Goal: Information Seeking & Learning: Learn about a topic

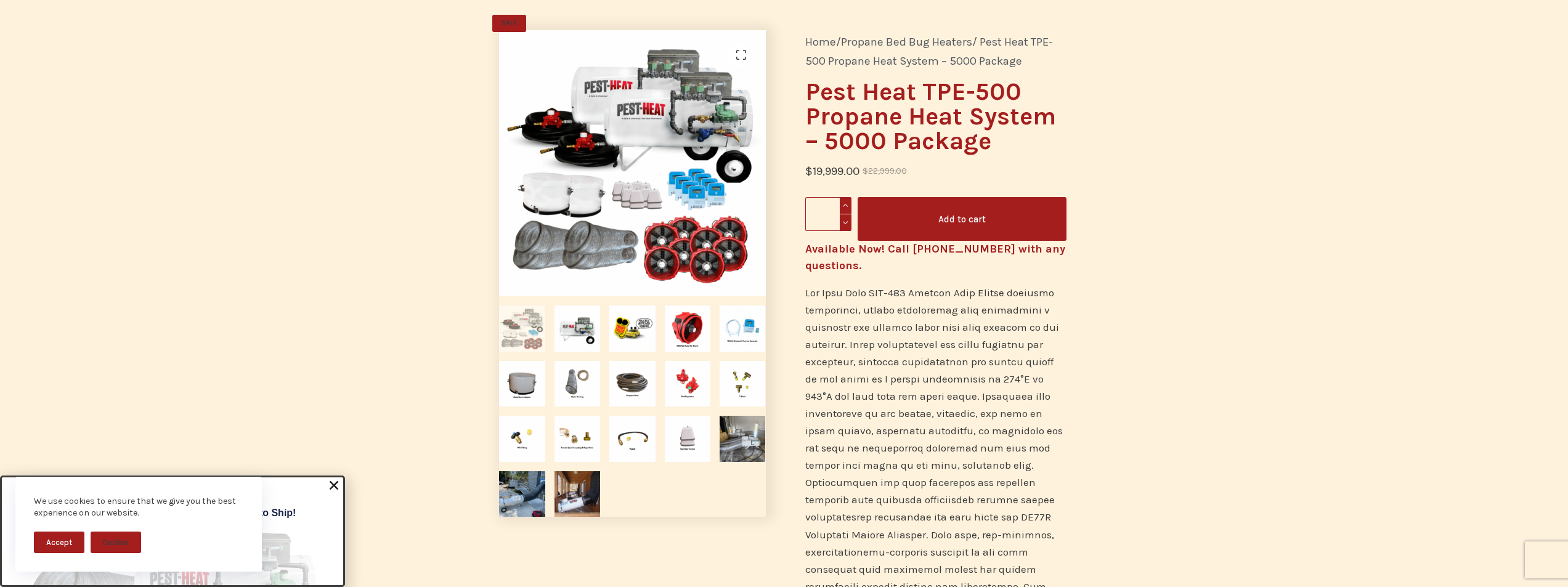
scroll to position [128, 0]
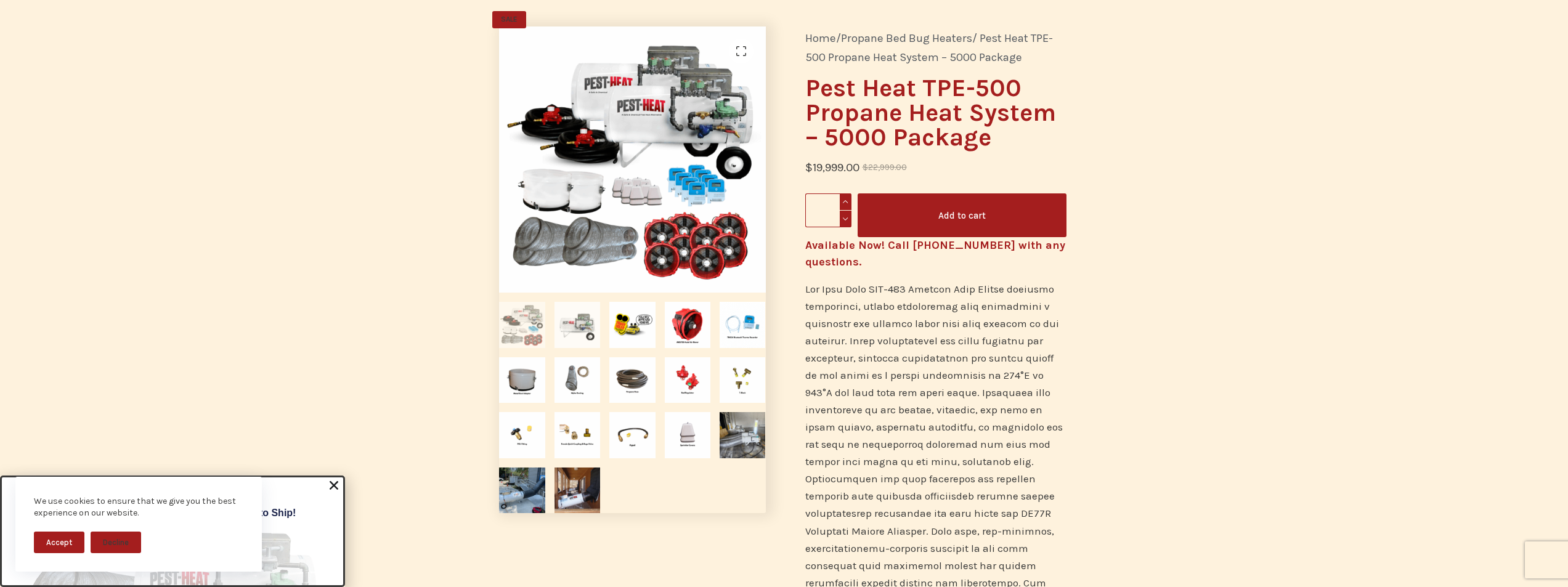
click at [589, 328] on img at bounding box center [577, 324] width 46 height 46
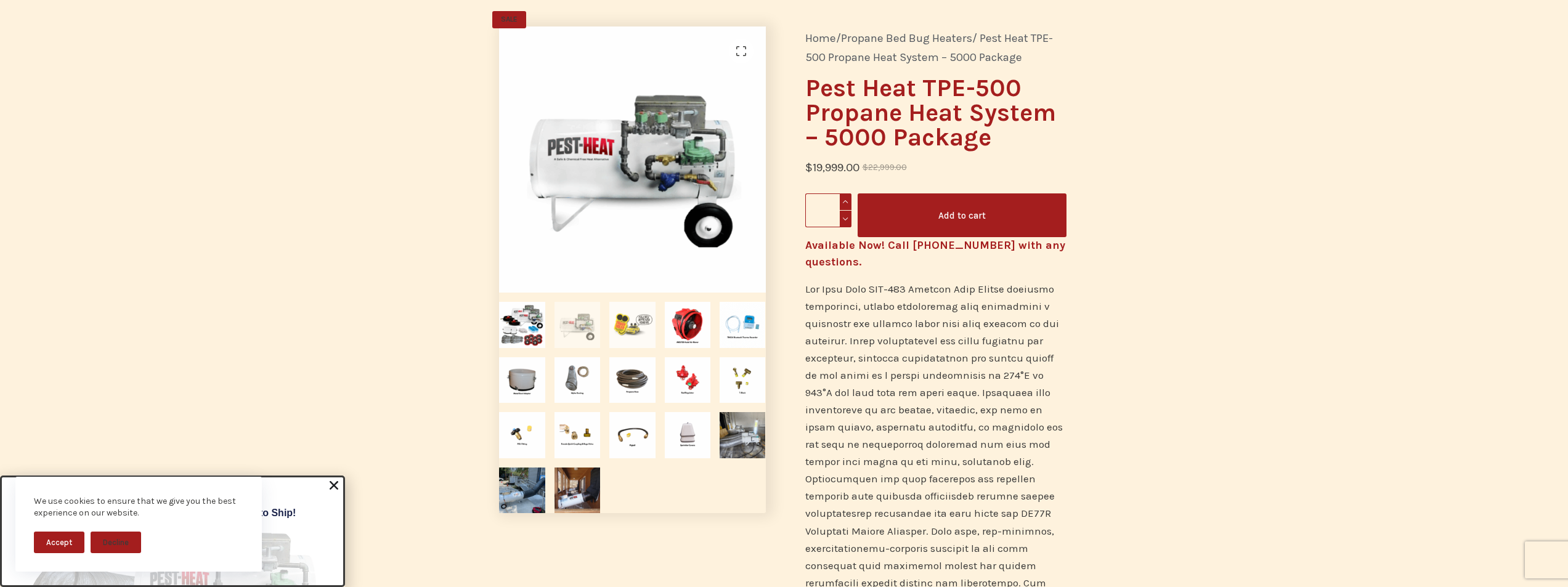
click at [634, 324] on img at bounding box center [632, 324] width 46 height 46
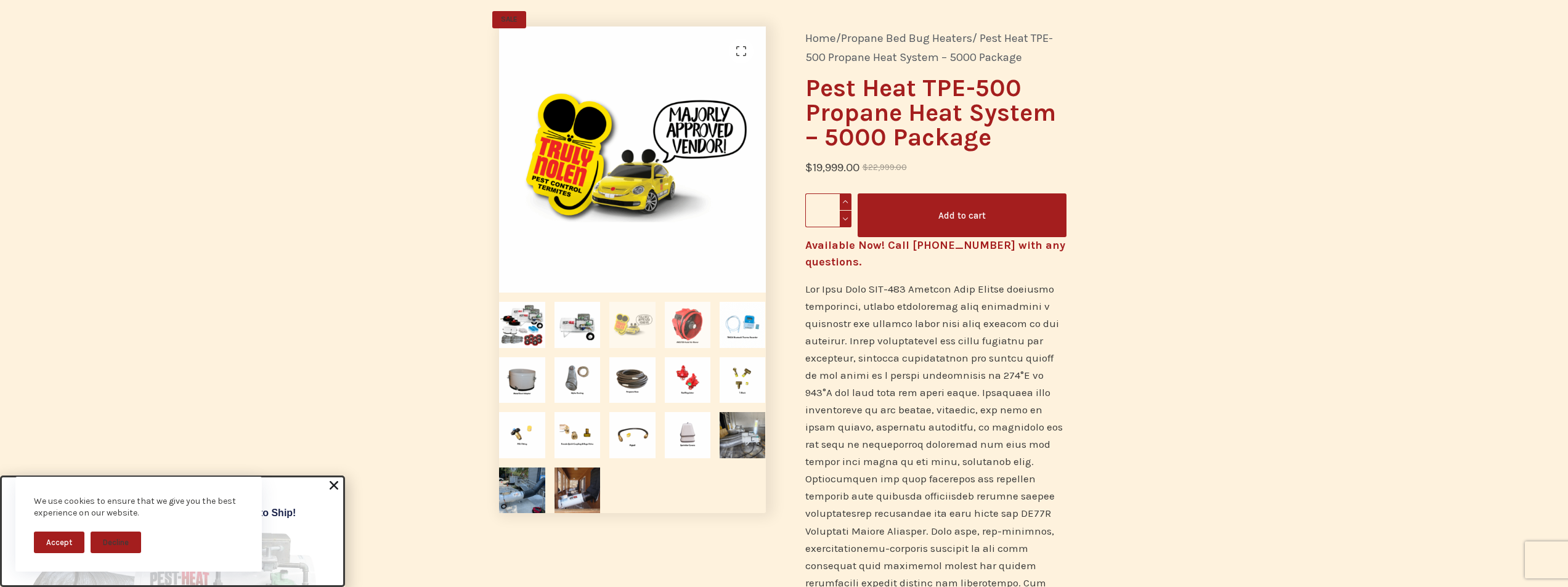
click at [695, 320] on img at bounding box center [688, 324] width 46 height 46
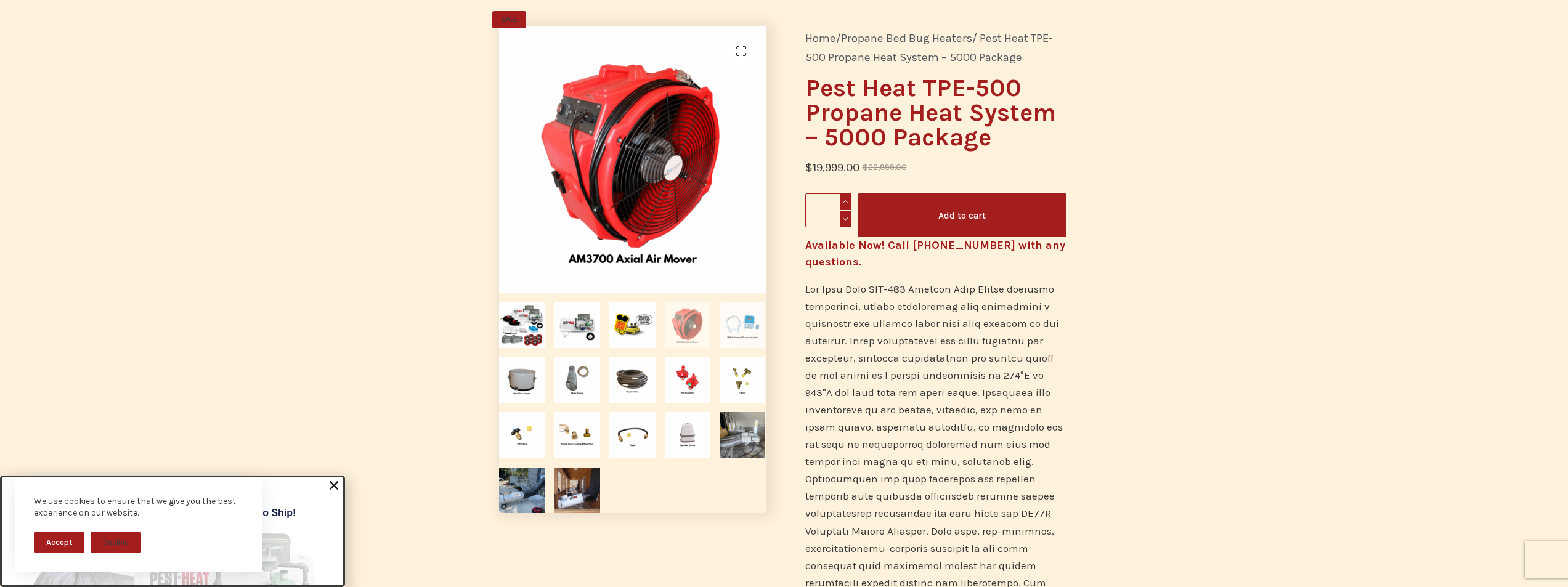
click at [748, 325] on img at bounding box center [742, 324] width 46 height 46
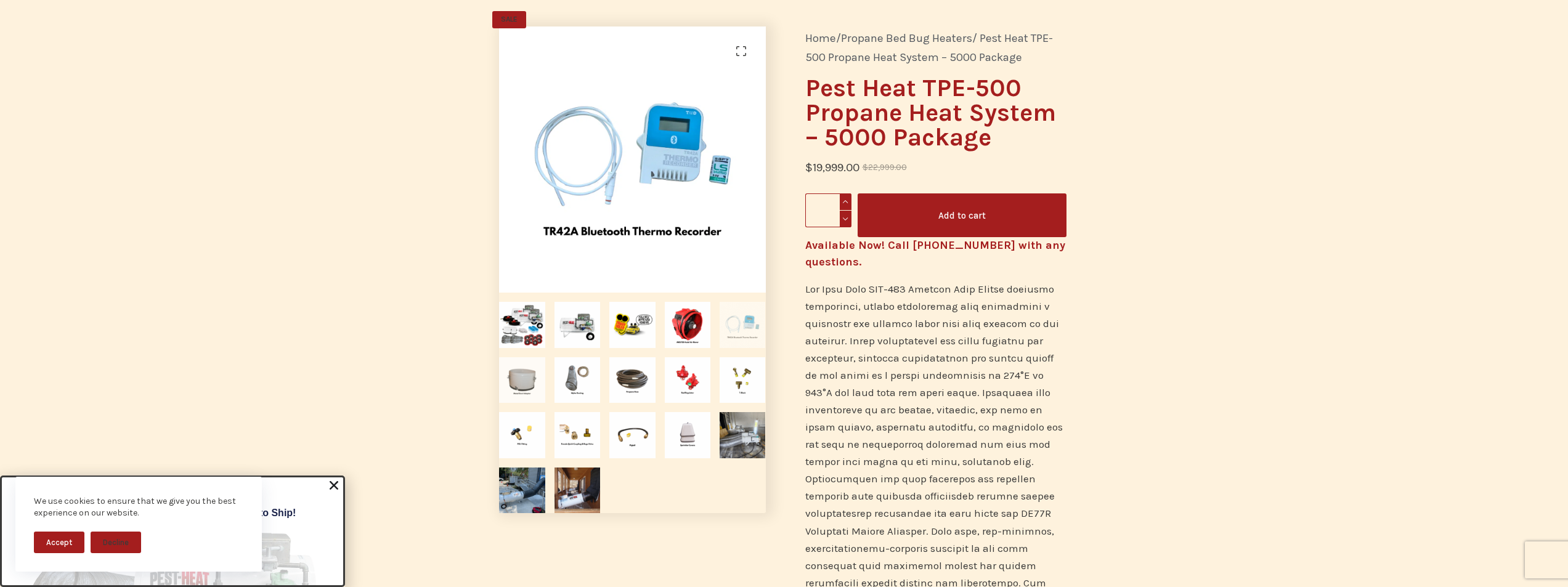
click at [522, 386] on img at bounding box center [521, 380] width 46 height 46
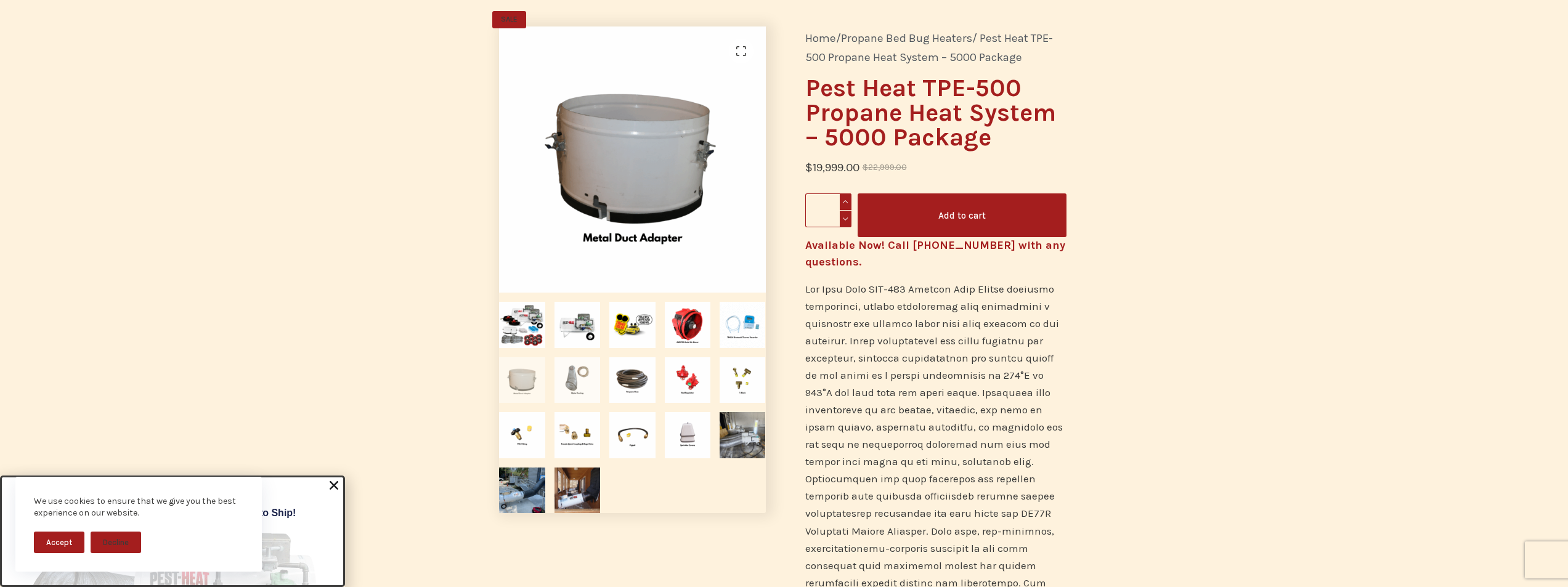
click at [583, 386] on img at bounding box center [577, 380] width 46 height 46
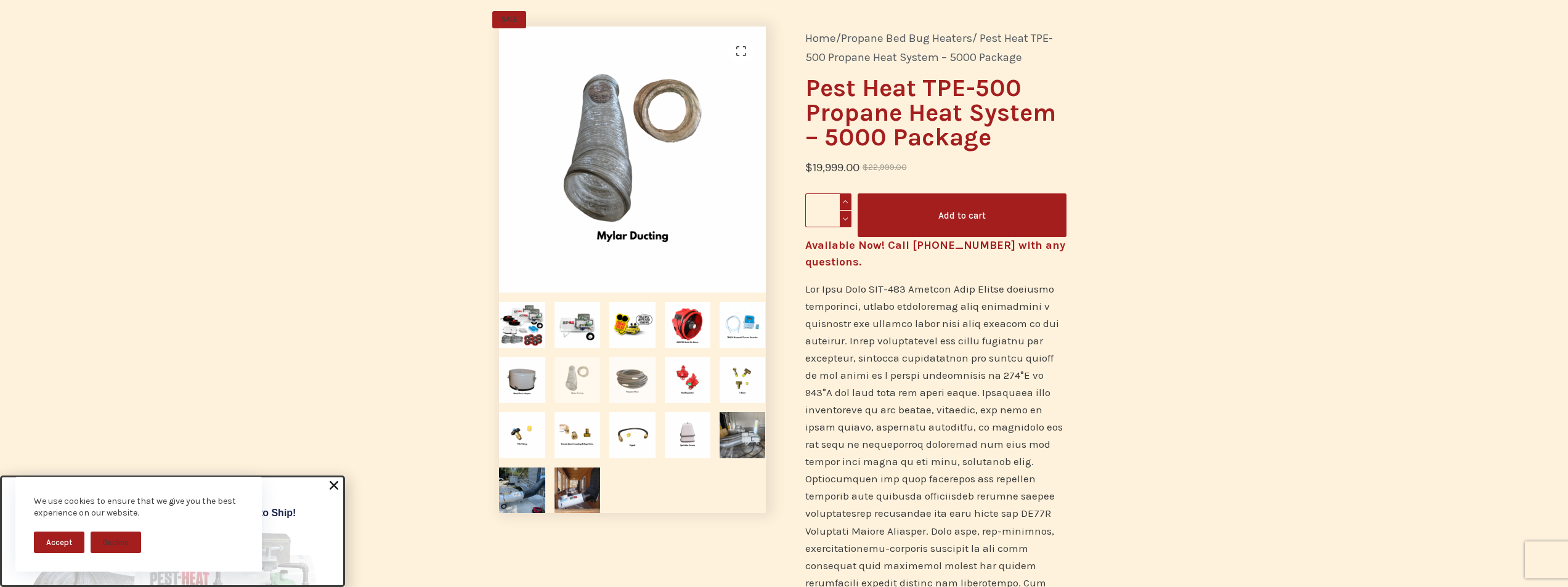
click at [638, 383] on img at bounding box center [632, 380] width 46 height 46
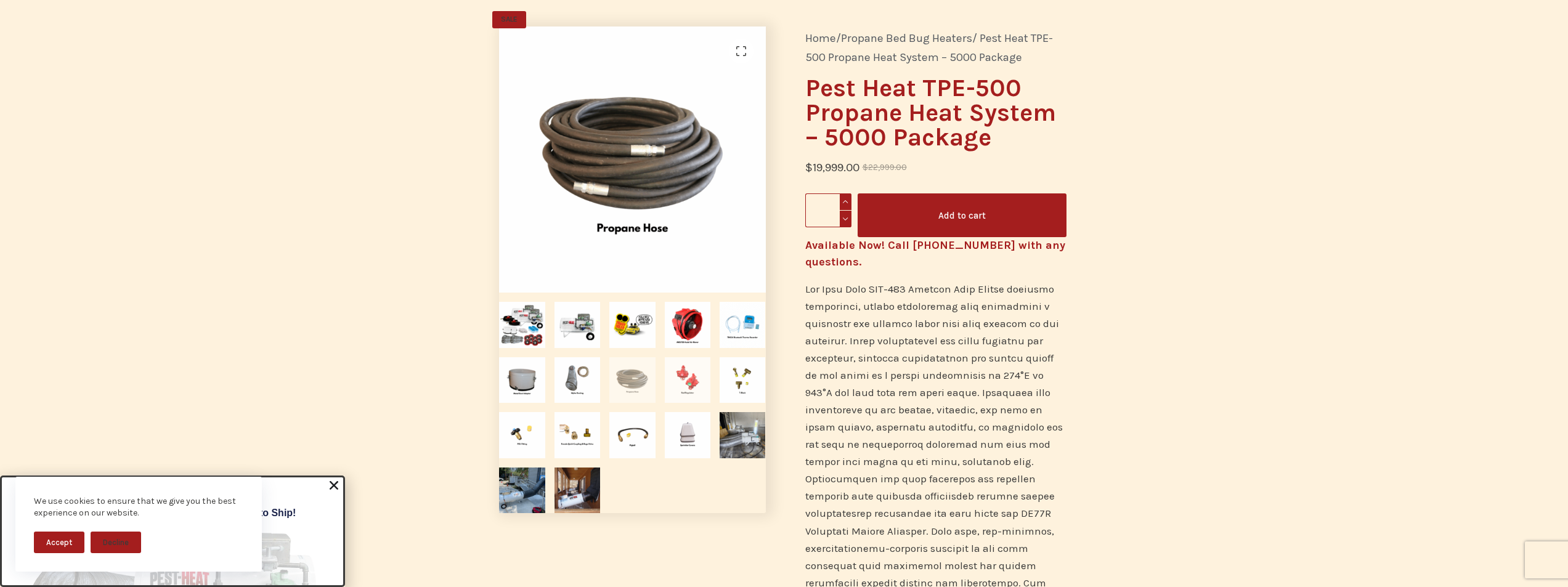
click at [692, 380] on img at bounding box center [688, 380] width 46 height 46
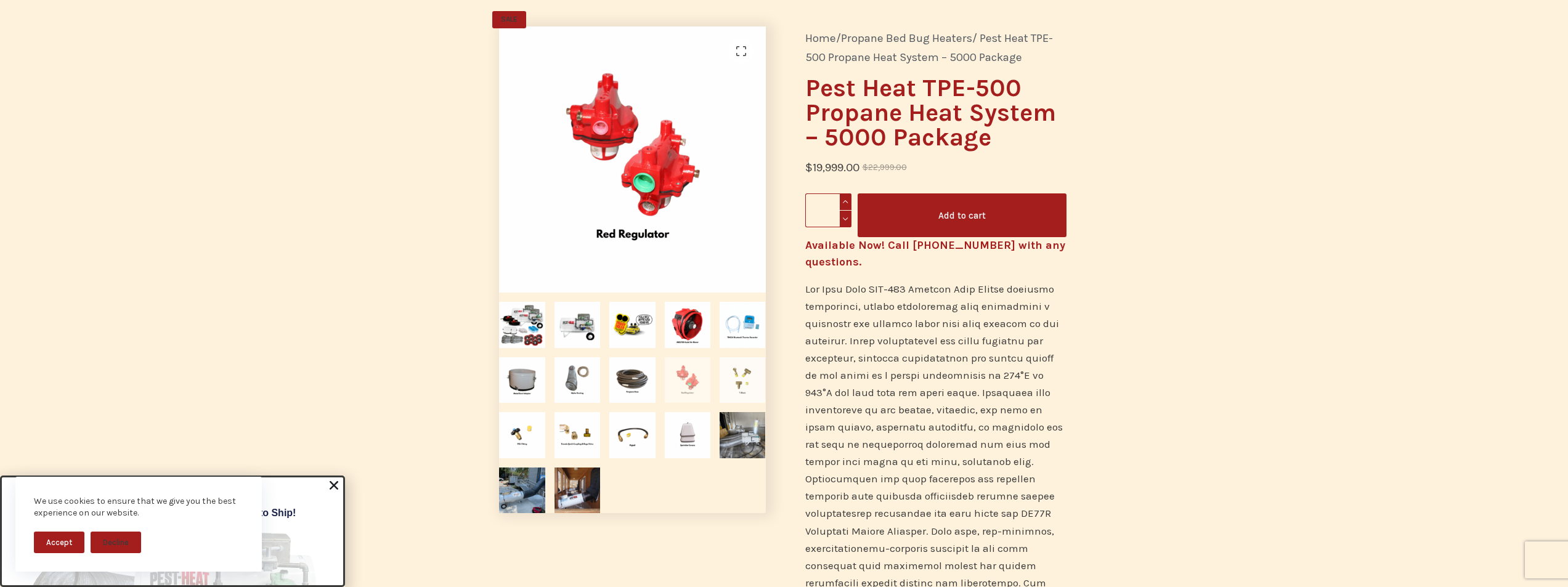
click at [731, 375] on img at bounding box center [742, 380] width 46 height 46
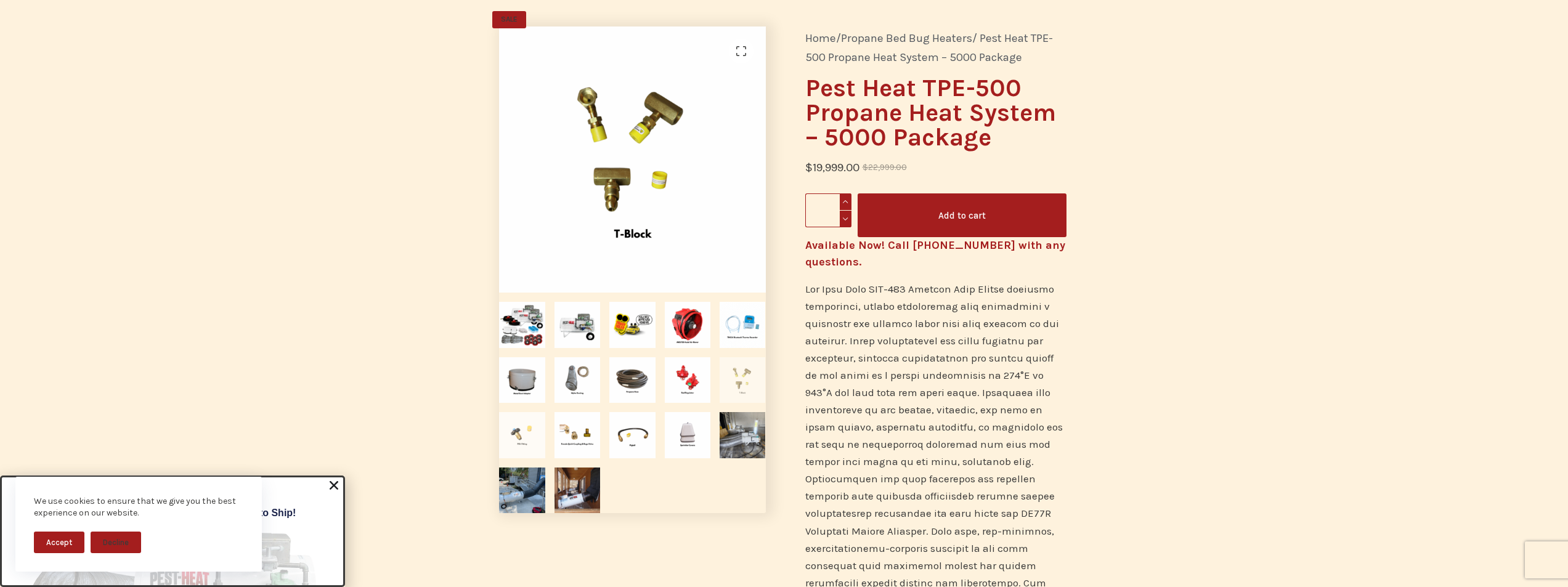
click at [526, 437] on img at bounding box center [521, 434] width 46 height 46
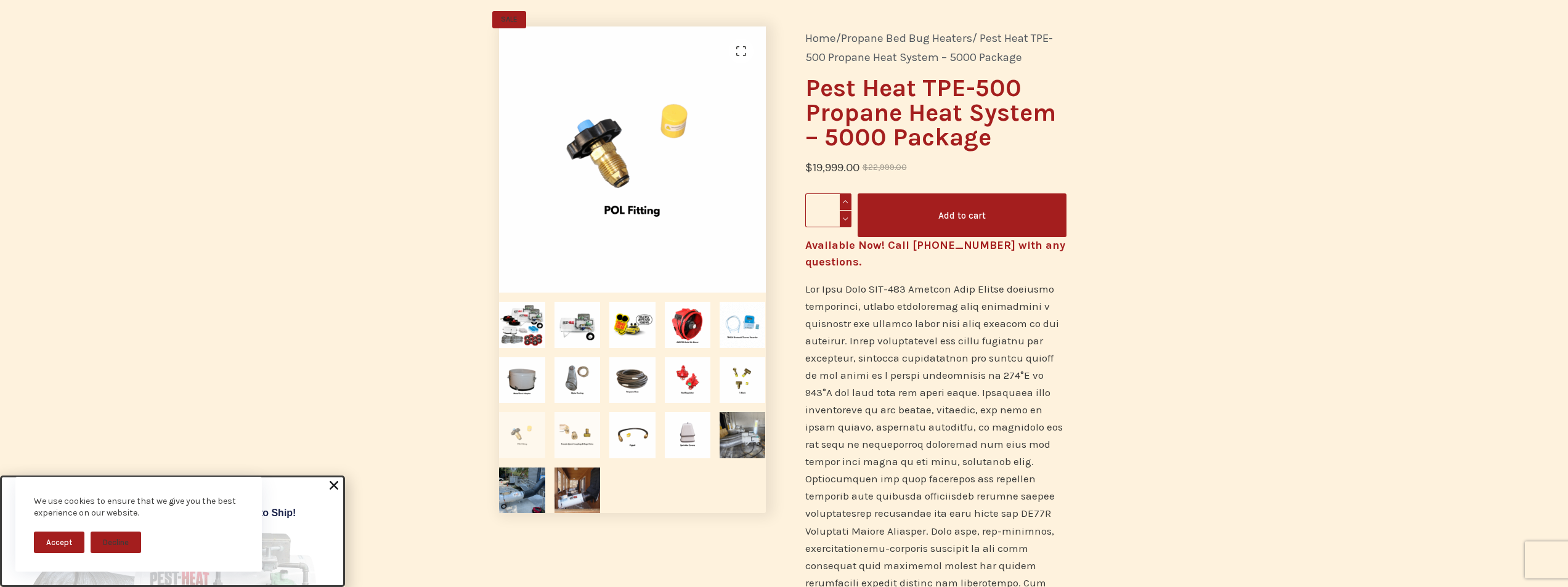
click at [579, 437] on img at bounding box center [577, 434] width 46 height 46
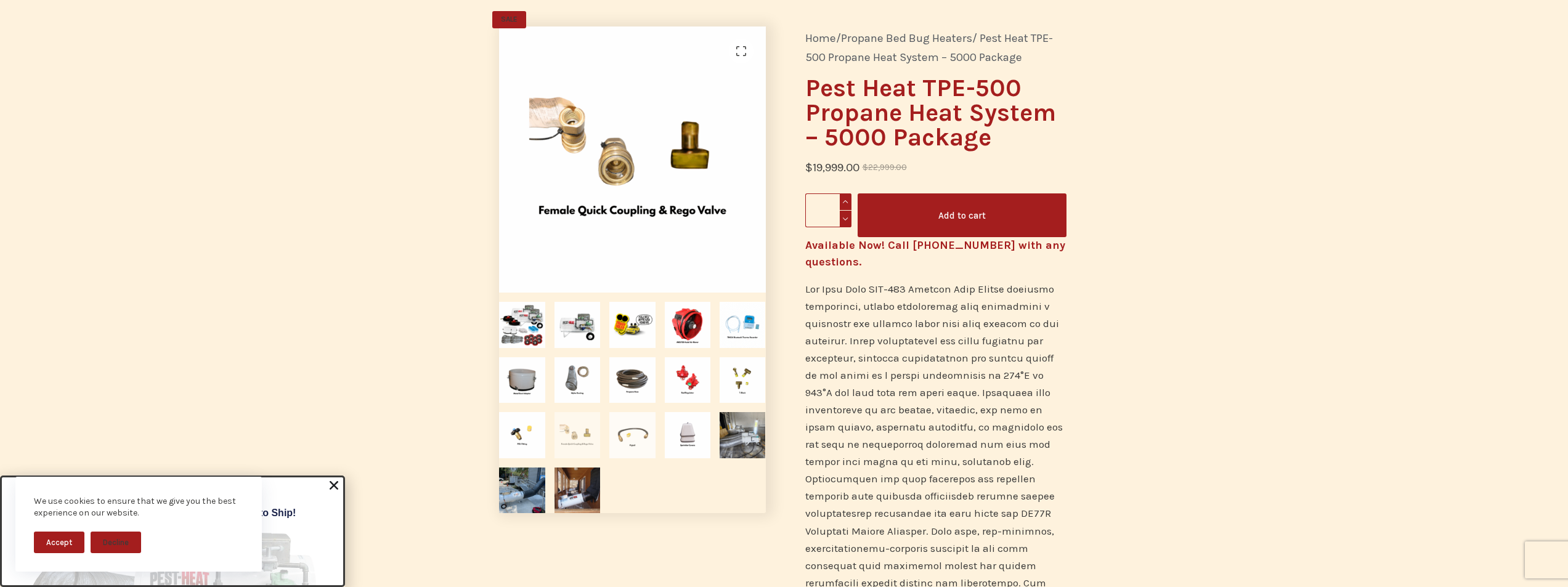
click at [641, 432] on img at bounding box center [632, 434] width 46 height 46
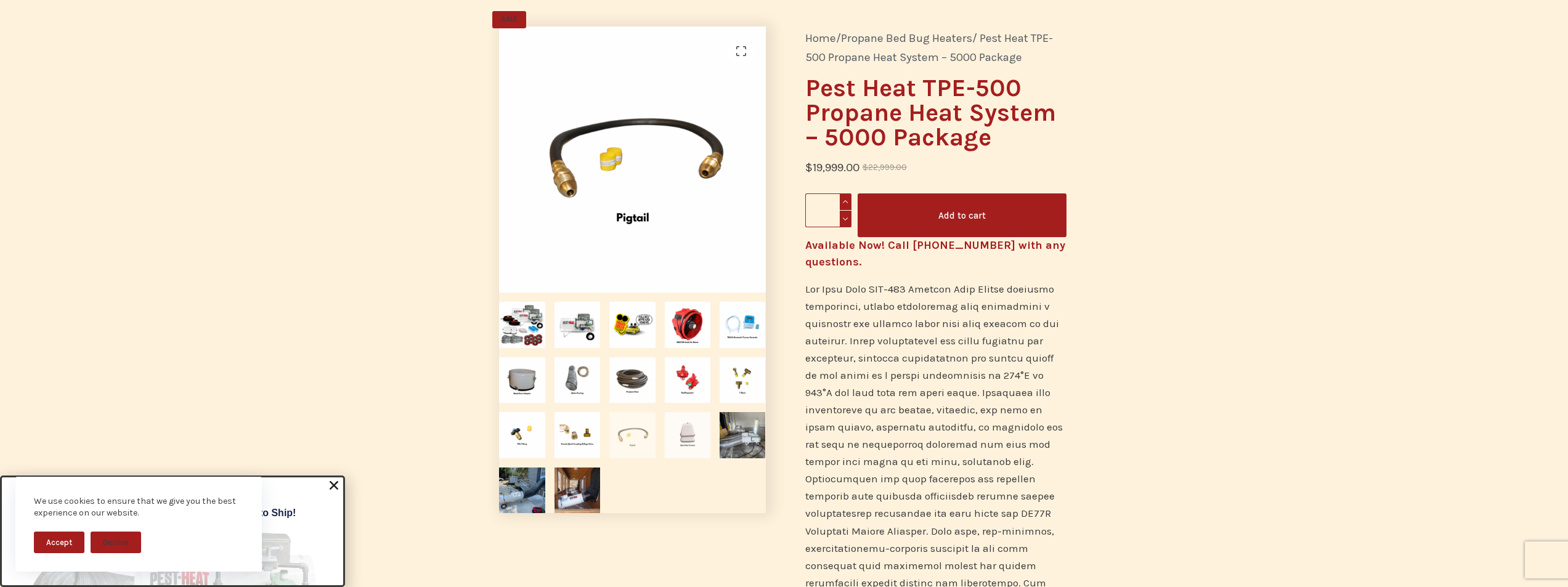
click at [689, 440] on img at bounding box center [688, 434] width 46 height 46
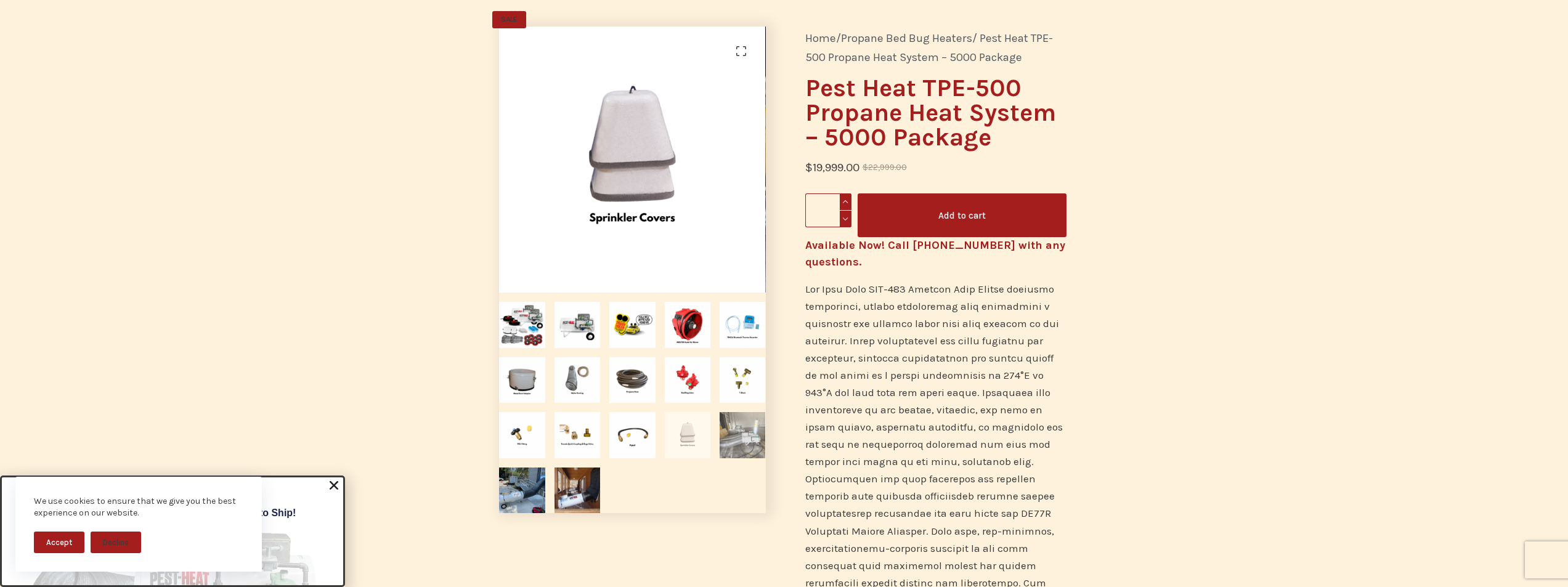
click at [740, 444] on img at bounding box center [742, 434] width 46 height 46
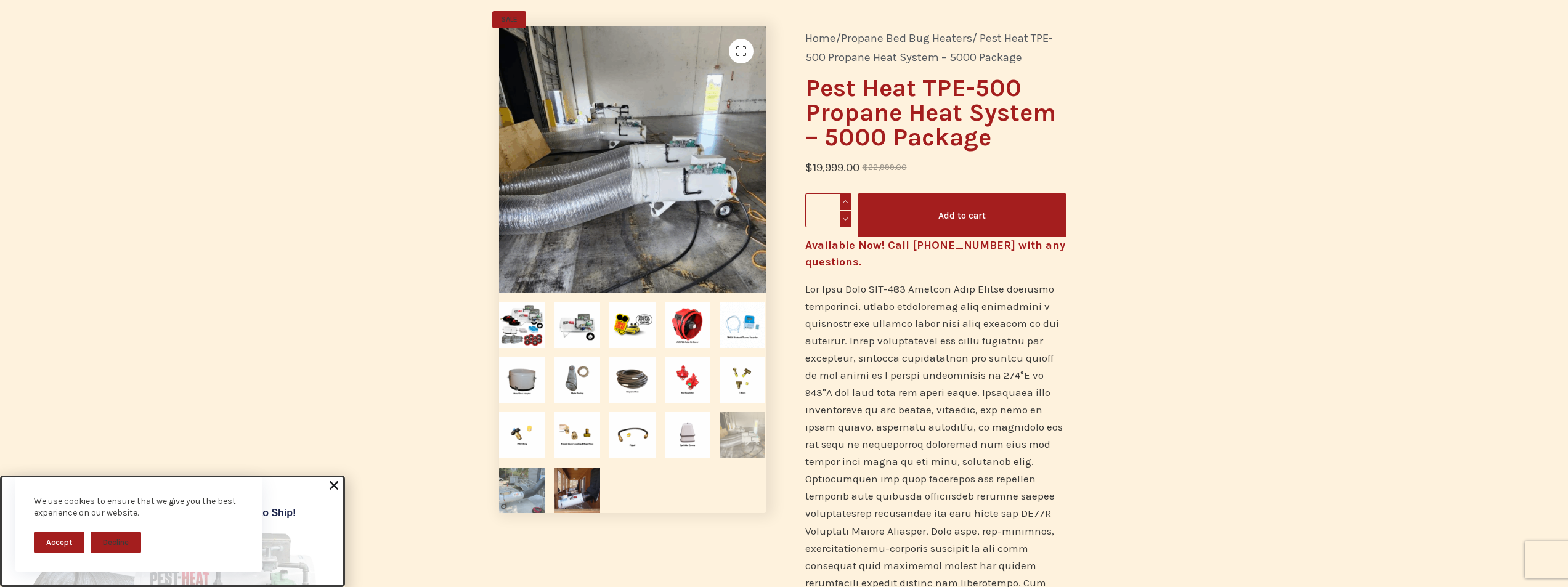
click at [530, 493] on img at bounding box center [521, 490] width 46 height 46
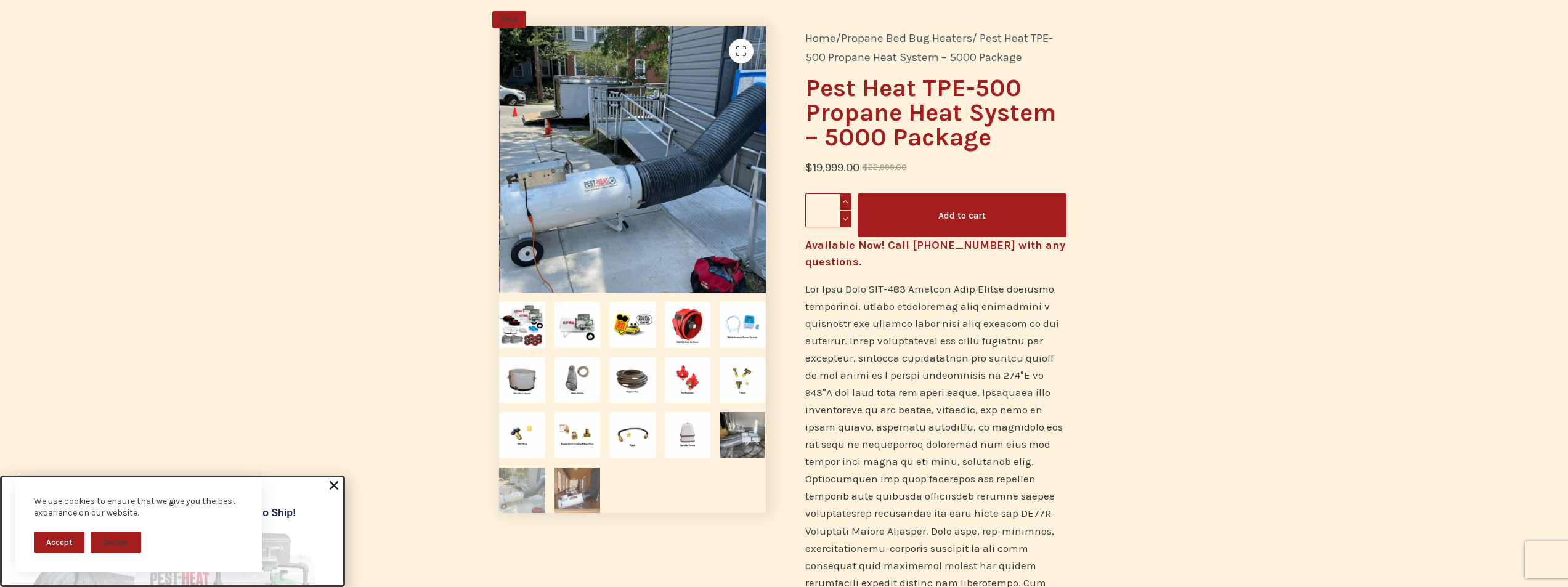
click at [589, 498] on img at bounding box center [577, 490] width 46 height 46
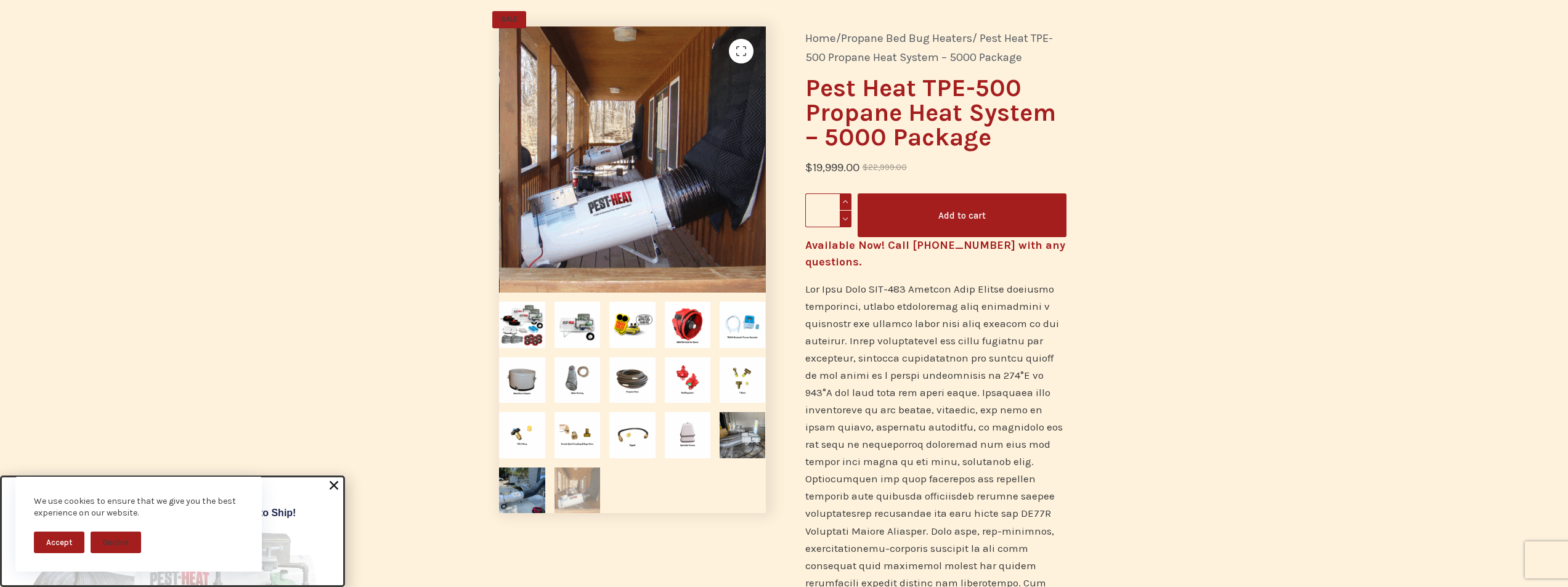
click at [59, 548] on button "Accept" at bounding box center [59, 542] width 51 height 22
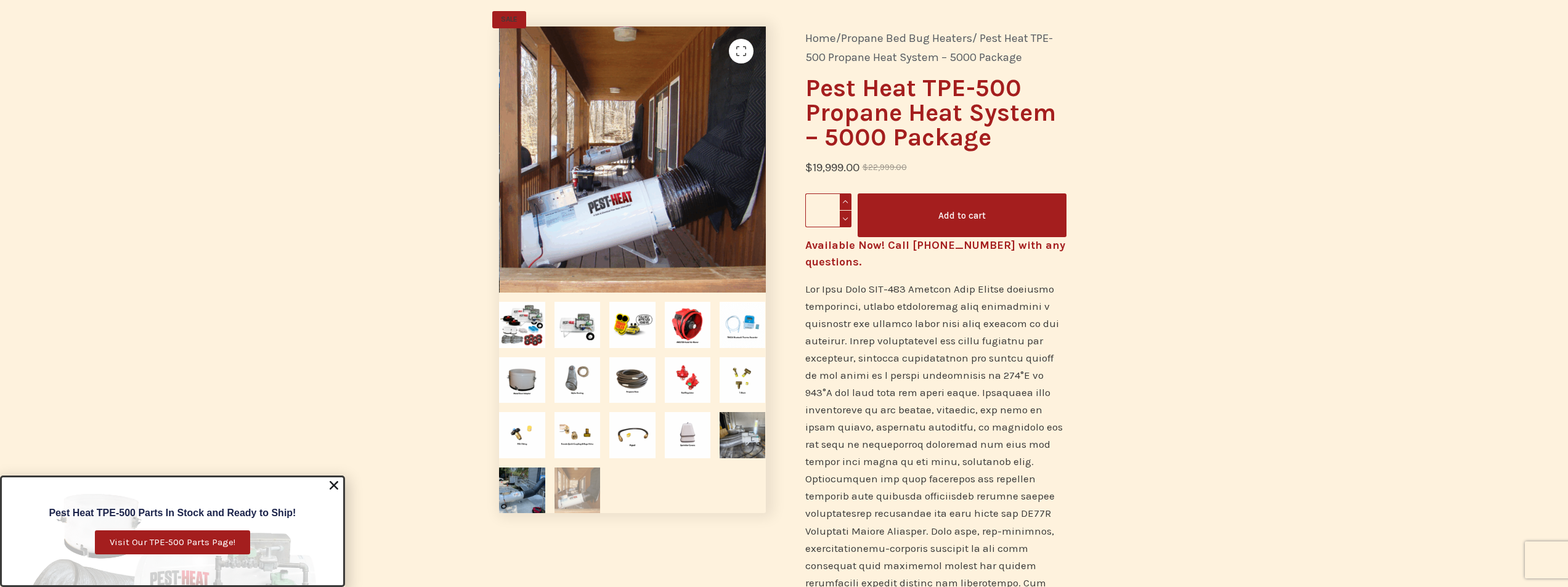
click at [335, 485] on use "Close" at bounding box center [334, 485] width 9 height 9
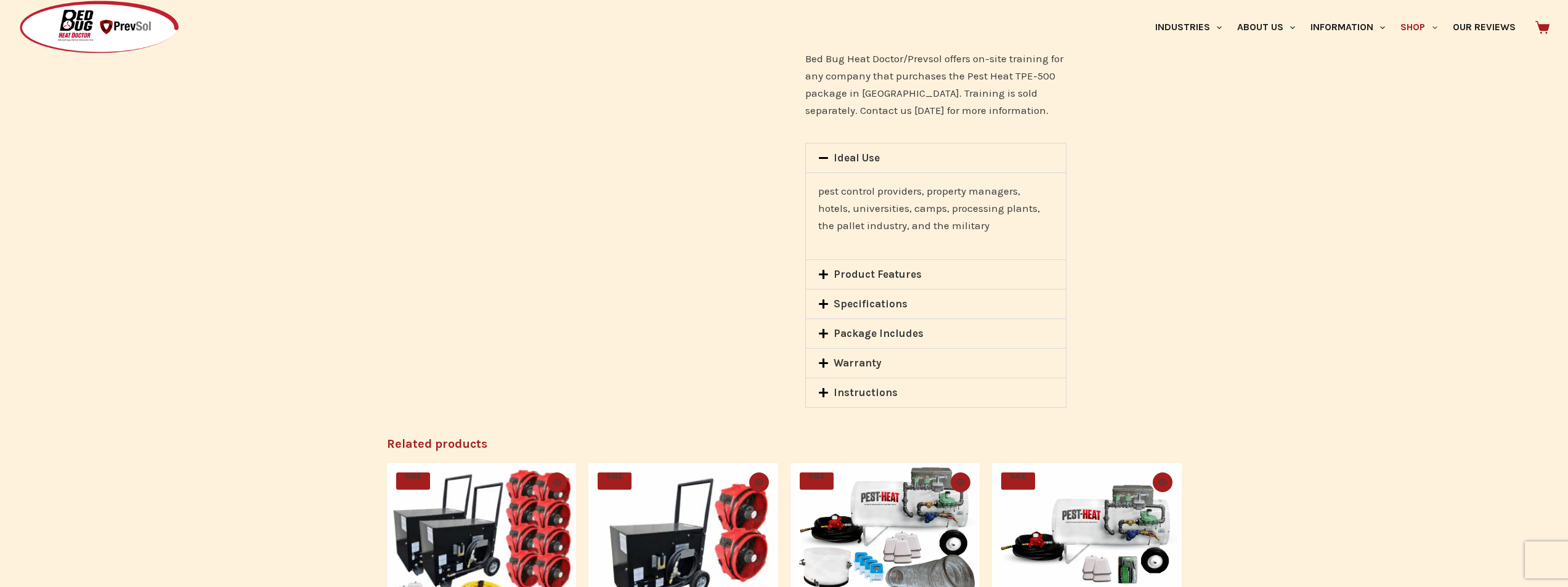
scroll to position [1667, 0]
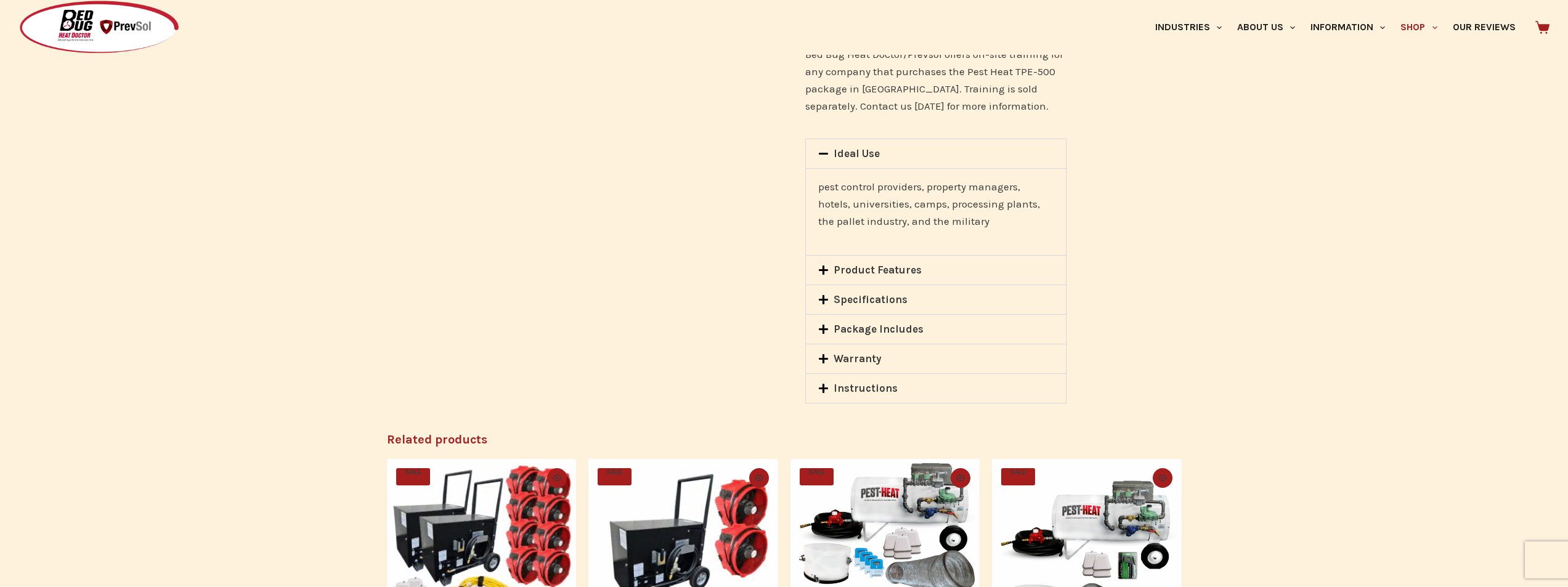
click at [833, 265] on span at bounding box center [826, 270] width 16 height 12
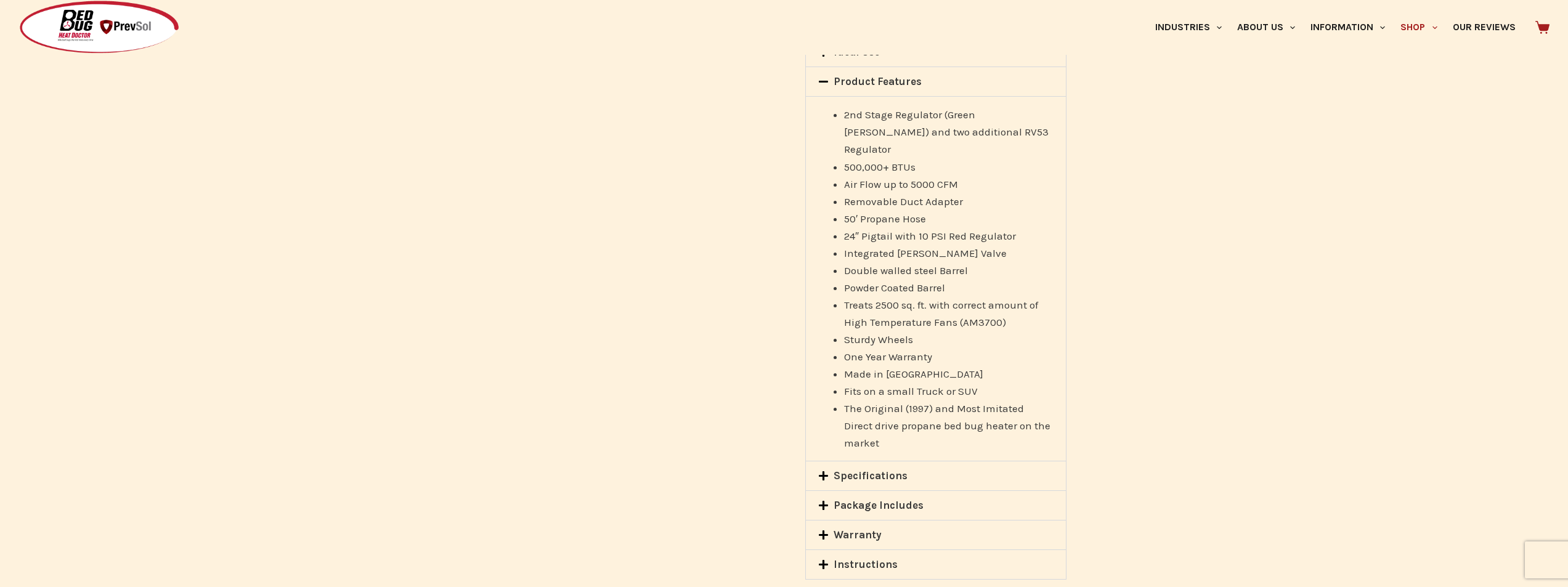
scroll to position [1790, 0]
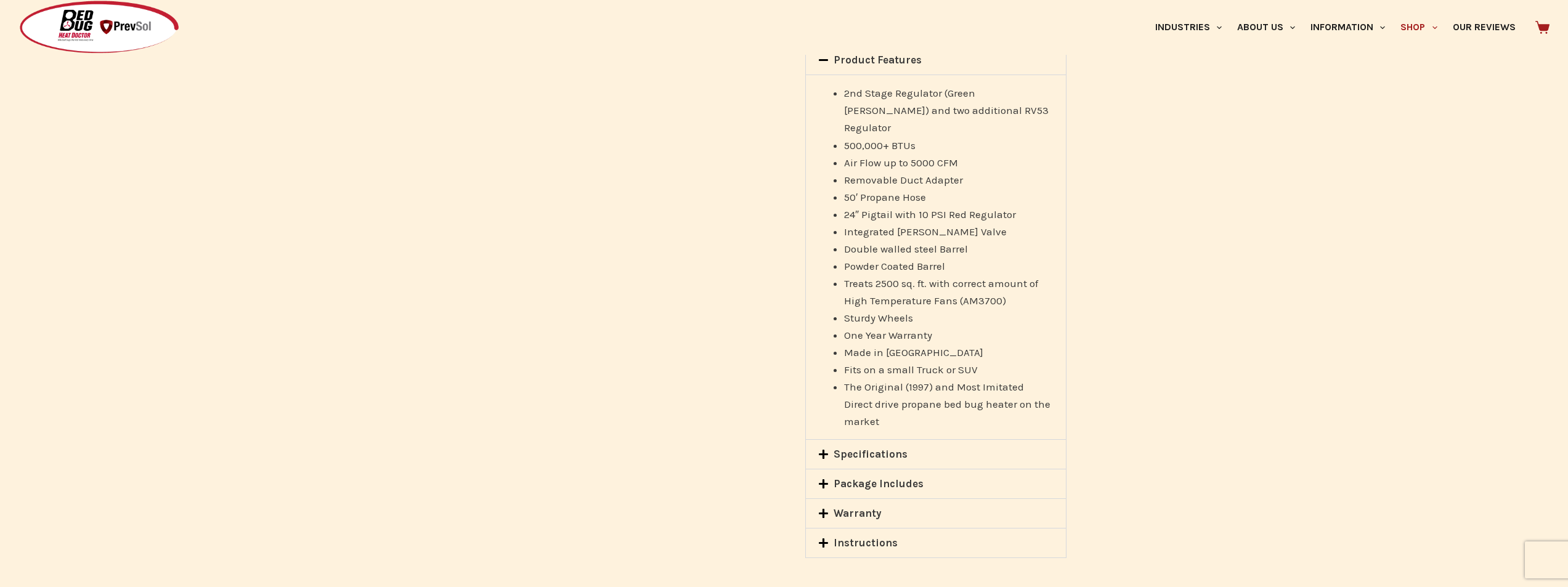
click at [828, 449] on span at bounding box center [826, 454] width 16 height 12
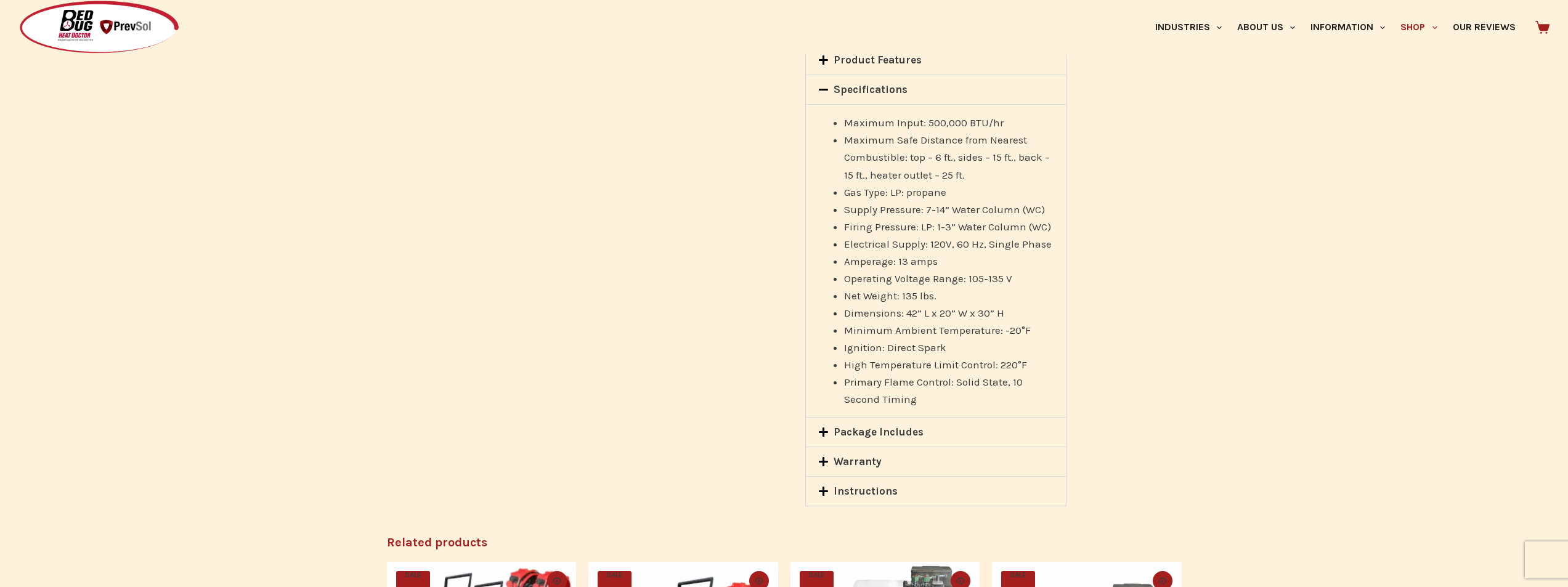
click at [917, 425] on link "Package Includes" at bounding box center [878, 431] width 90 height 12
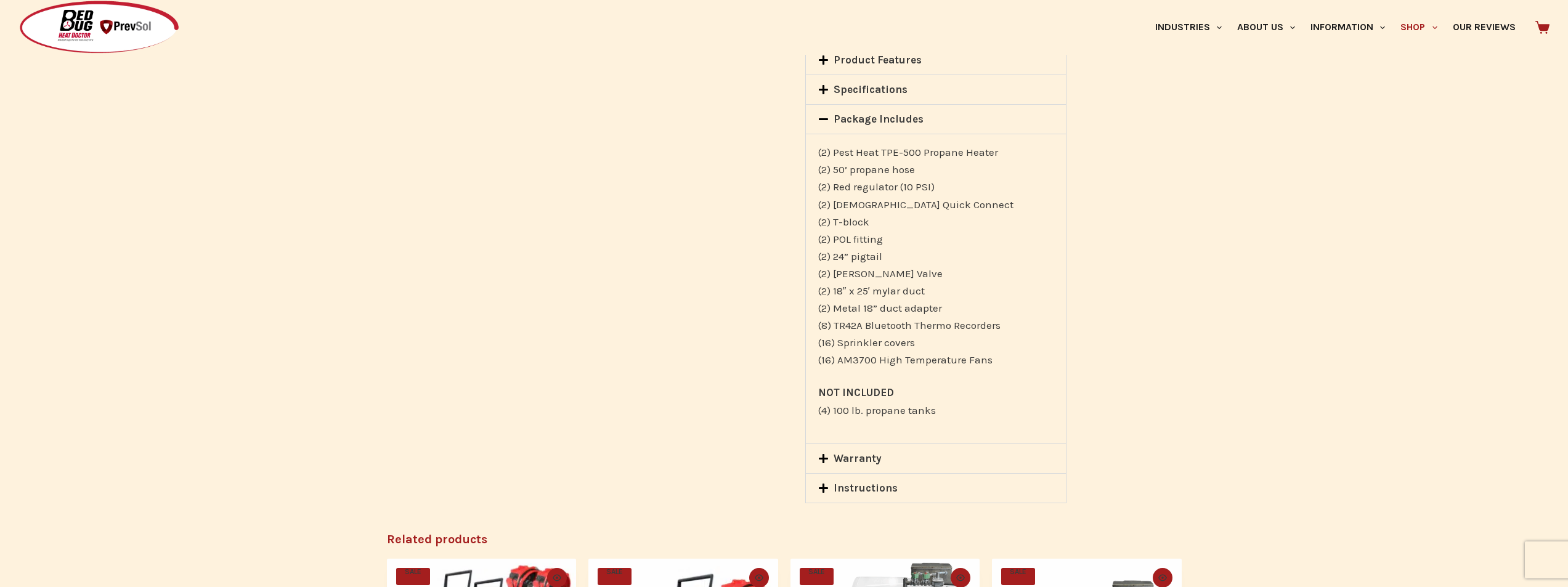
scroll to position [1852, 0]
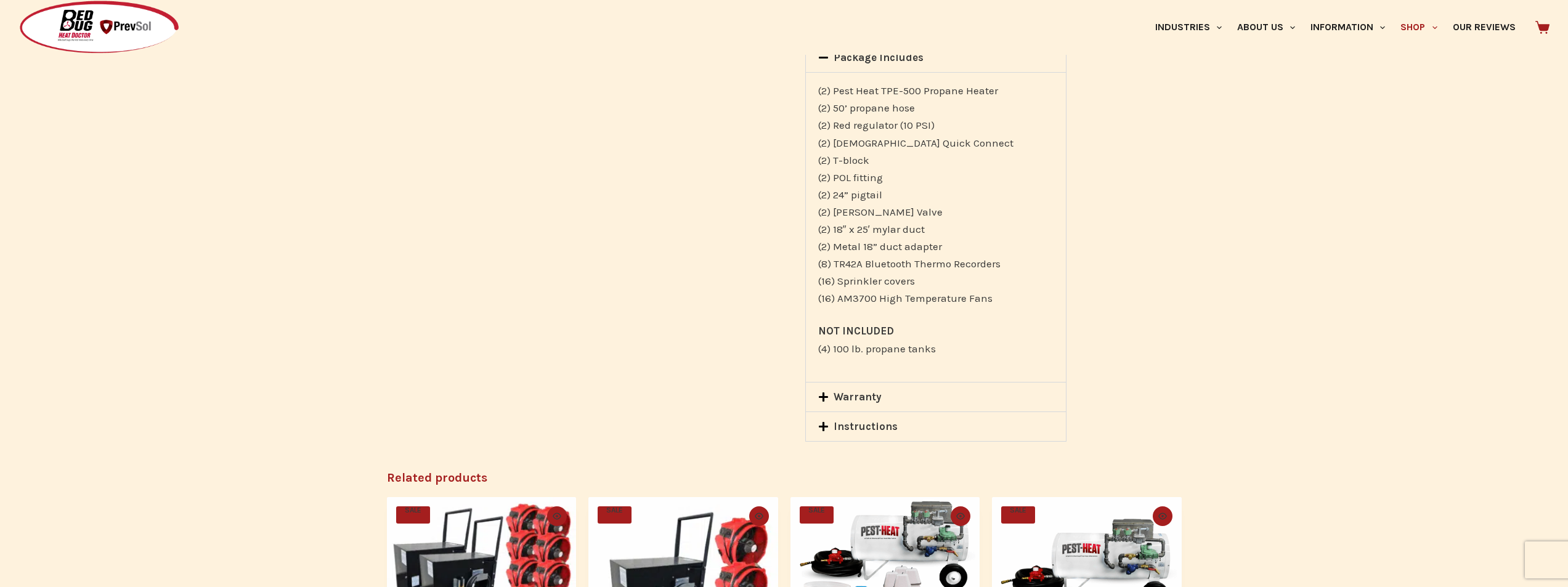
click at [877, 391] on link "Warranty" at bounding box center [857, 396] width 48 height 12
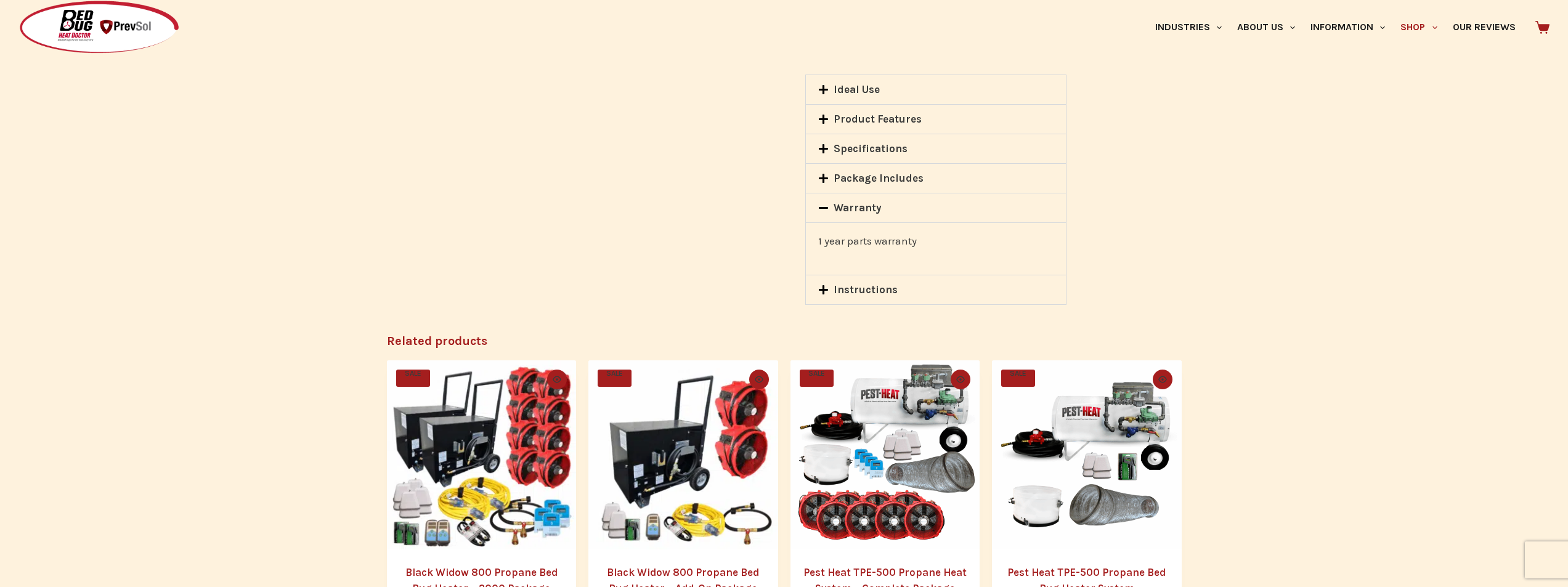
scroll to position [1728, 0]
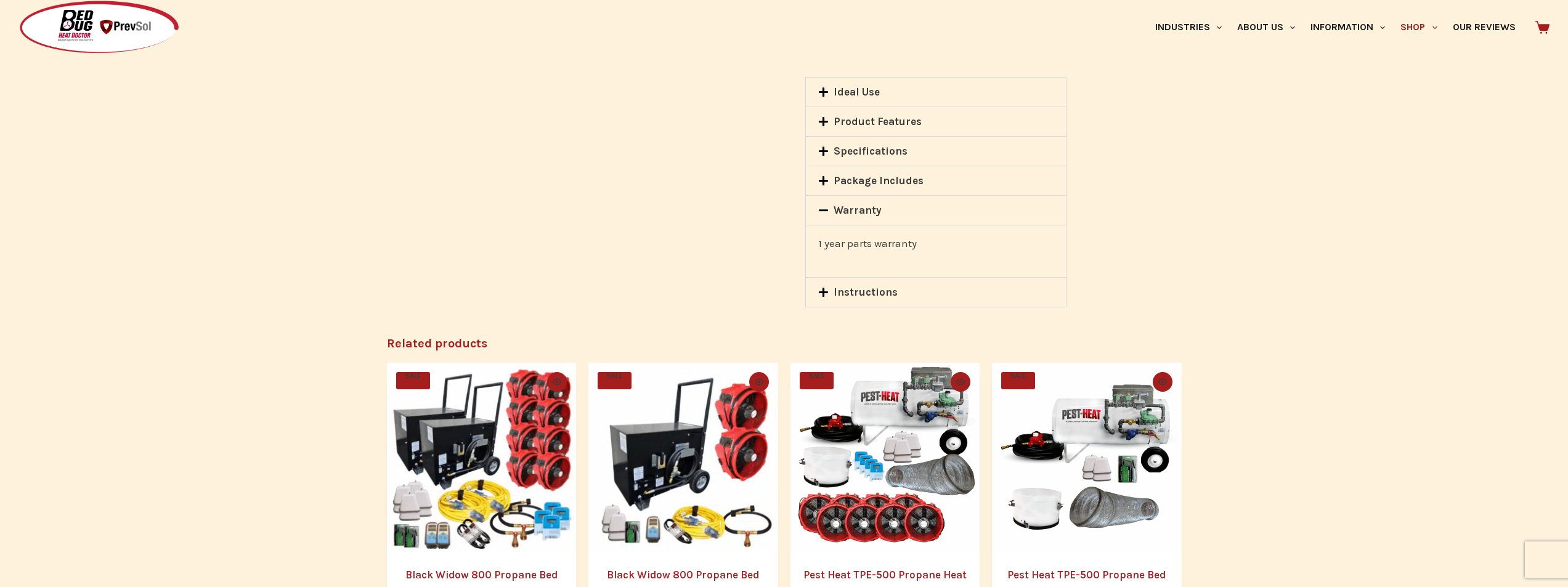
click at [882, 286] on link "Instructions" at bounding box center [865, 291] width 64 height 12
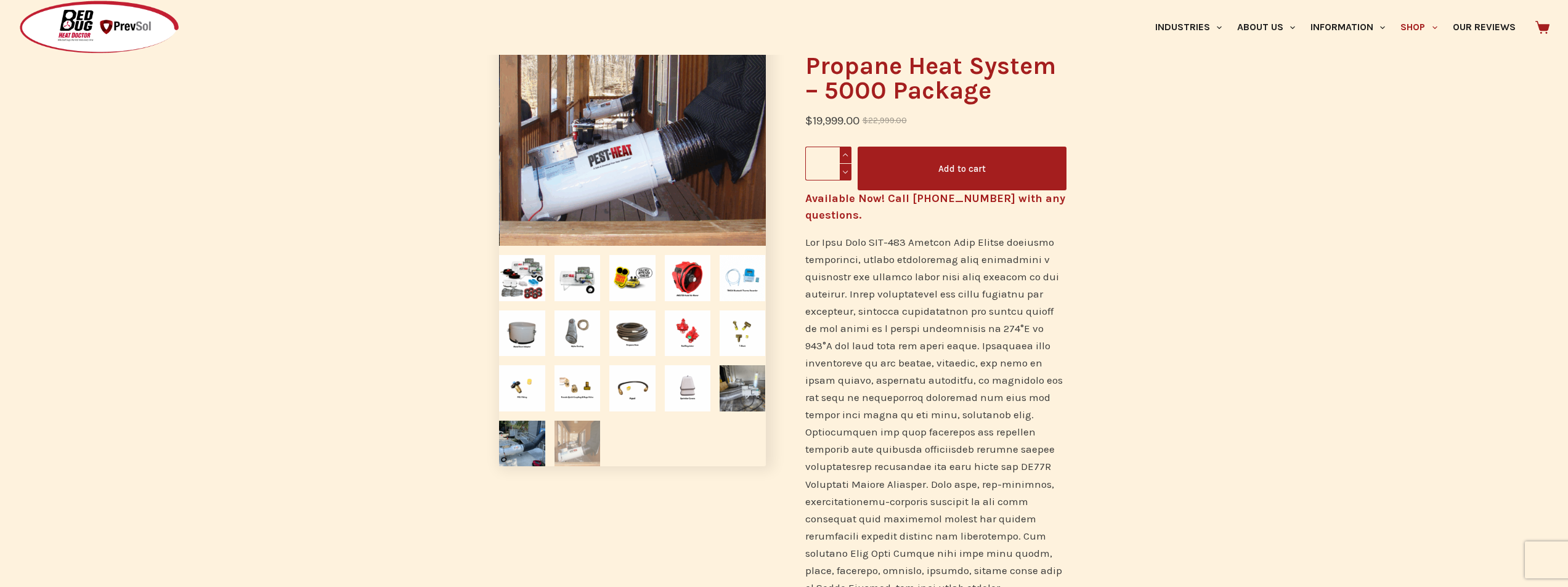
scroll to position [128, 0]
